Goal: Information Seeking & Learning: Learn about a topic

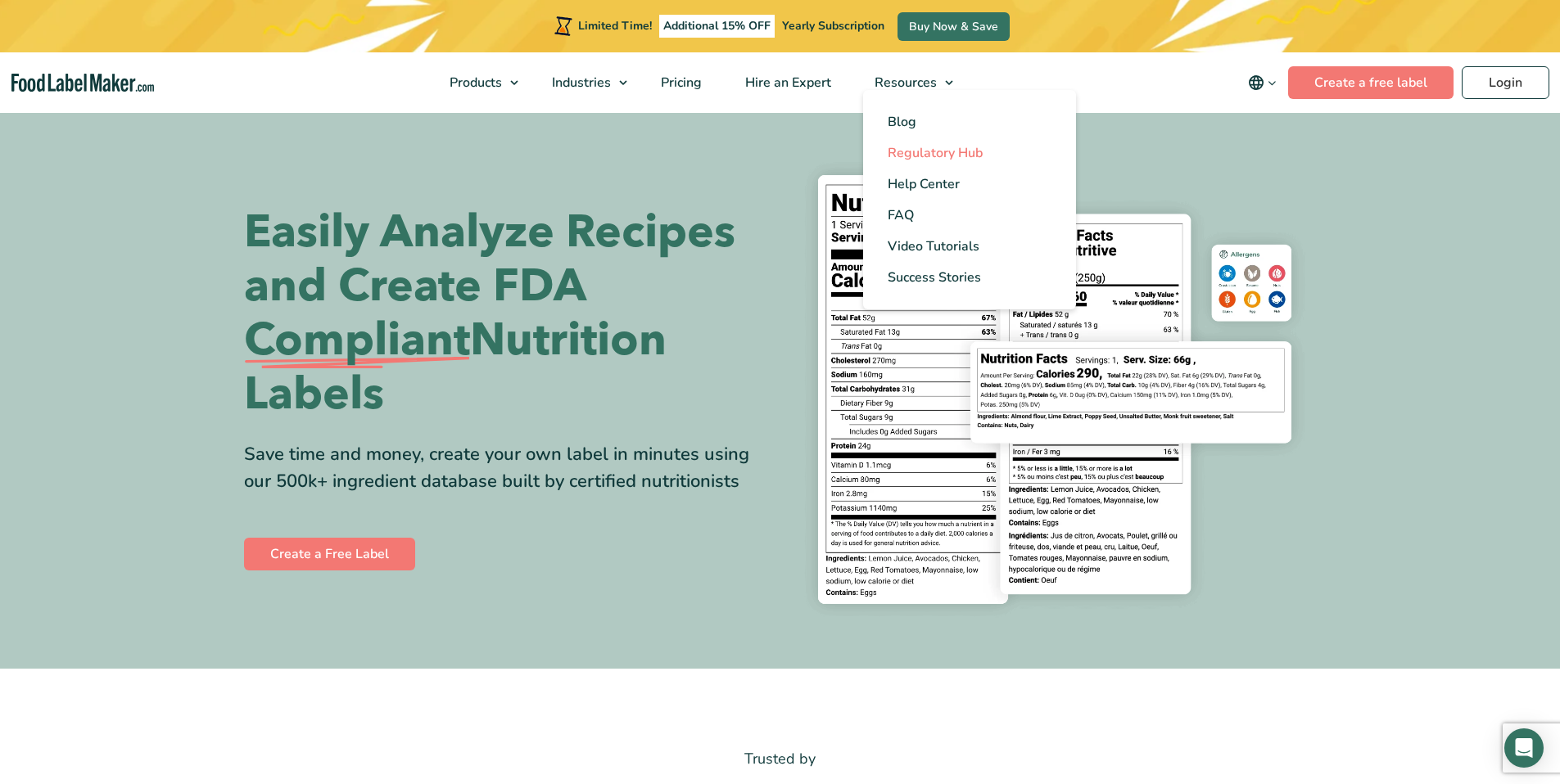
click at [931, 146] on span "Regulatory Hub" at bounding box center [934, 153] width 95 height 18
